Goal: Task Accomplishment & Management: Manage account settings

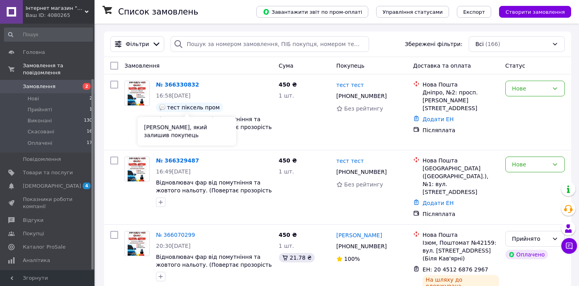
scroll to position [71, 0]
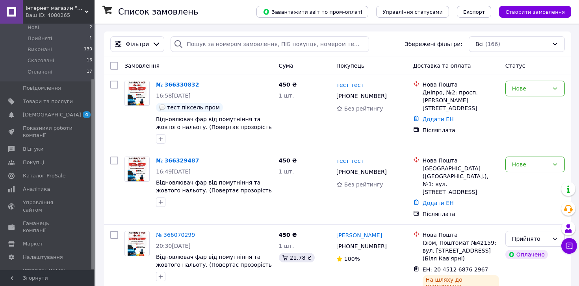
click at [63, 12] on div "Ваш ID: 4080265" at bounding box center [60, 15] width 69 height 7
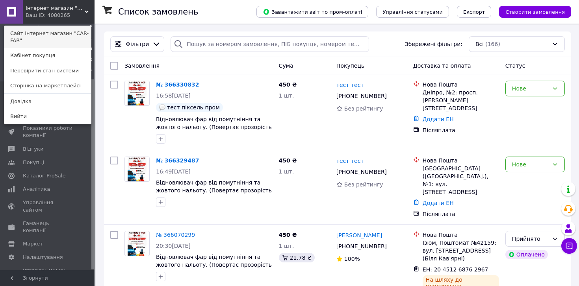
click at [46, 41] on link "Сайт Інтернет магазин "CAR-FAR"" at bounding box center [47, 37] width 87 height 22
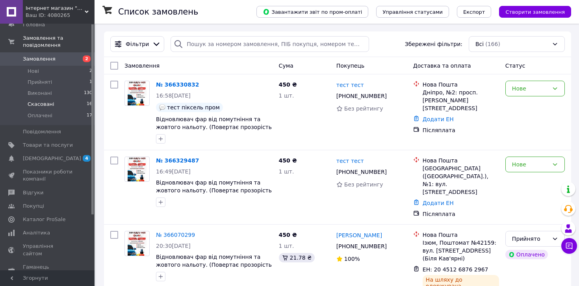
scroll to position [0, 0]
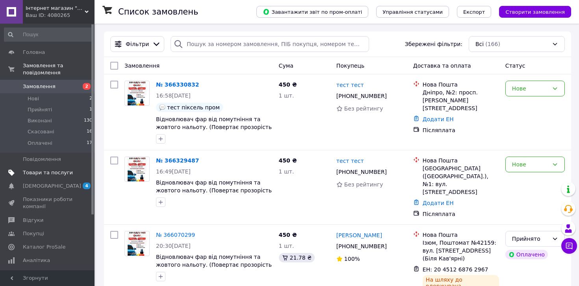
click at [45, 176] on span "Товари та послуги" at bounding box center [48, 172] width 50 height 7
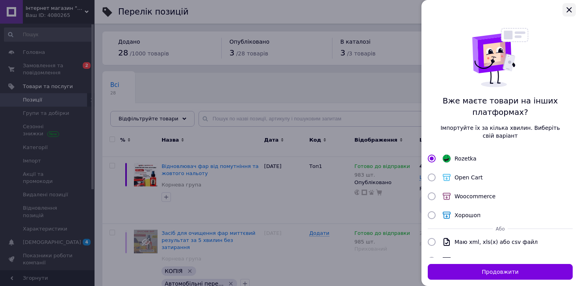
click at [568, 10] on icon "Закрыть" at bounding box center [568, 9] width 5 height 5
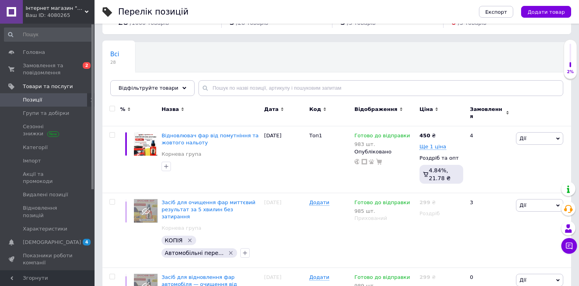
scroll to position [37, 0]
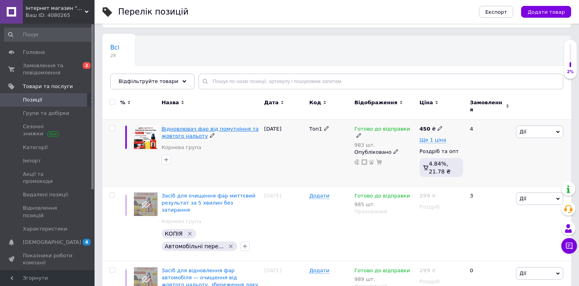
click at [183, 131] on span "Відновлювач фар від помутніння та жовтого нальоту" at bounding box center [210, 132] width 97 height 13
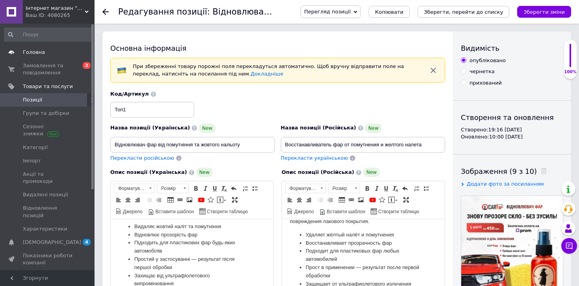
click at [38, 53] on span "Головна" at bounding box center [34, 52] width 22 height 7
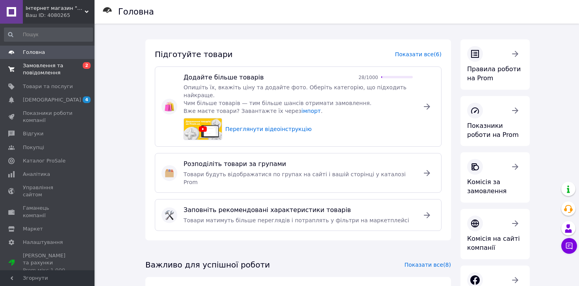
click at [43, 71] on span "Замовлення та повідомлення" at bounding box center [48, 69] width 50 height 14
